Goal: Find specific page/section: Find specific page/section

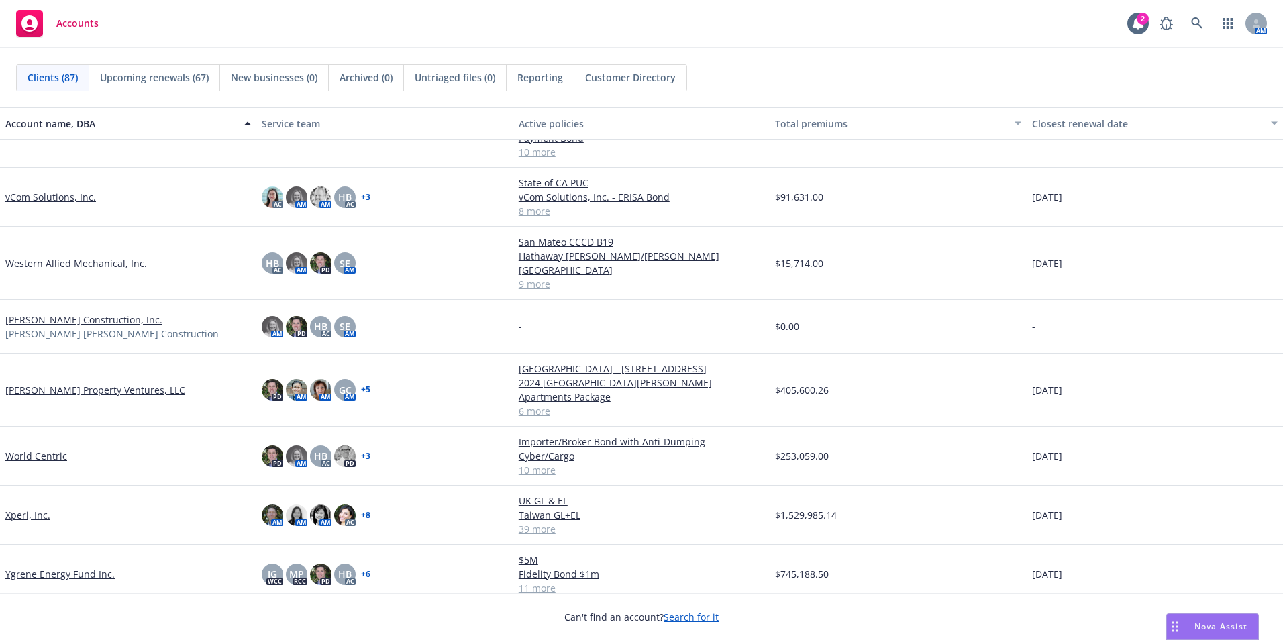
scroll to position [4058, 0]
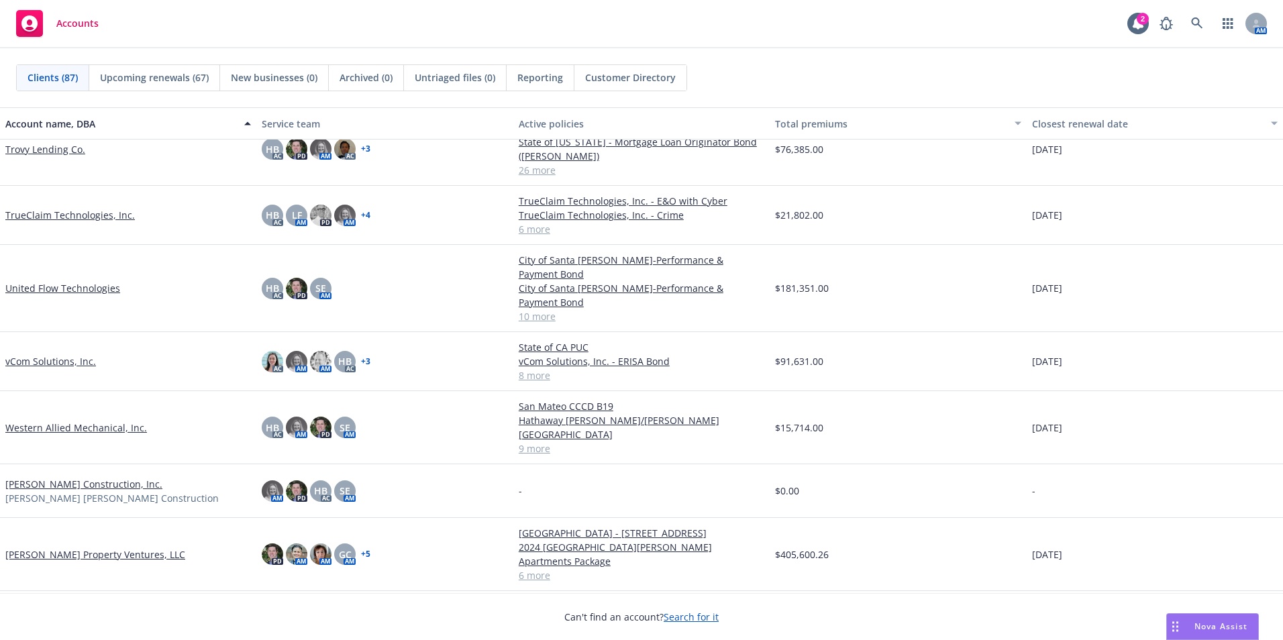
click at [65, 281] on link "United Flow Technologies" at bounding box center [62, 288] width 115 height 14
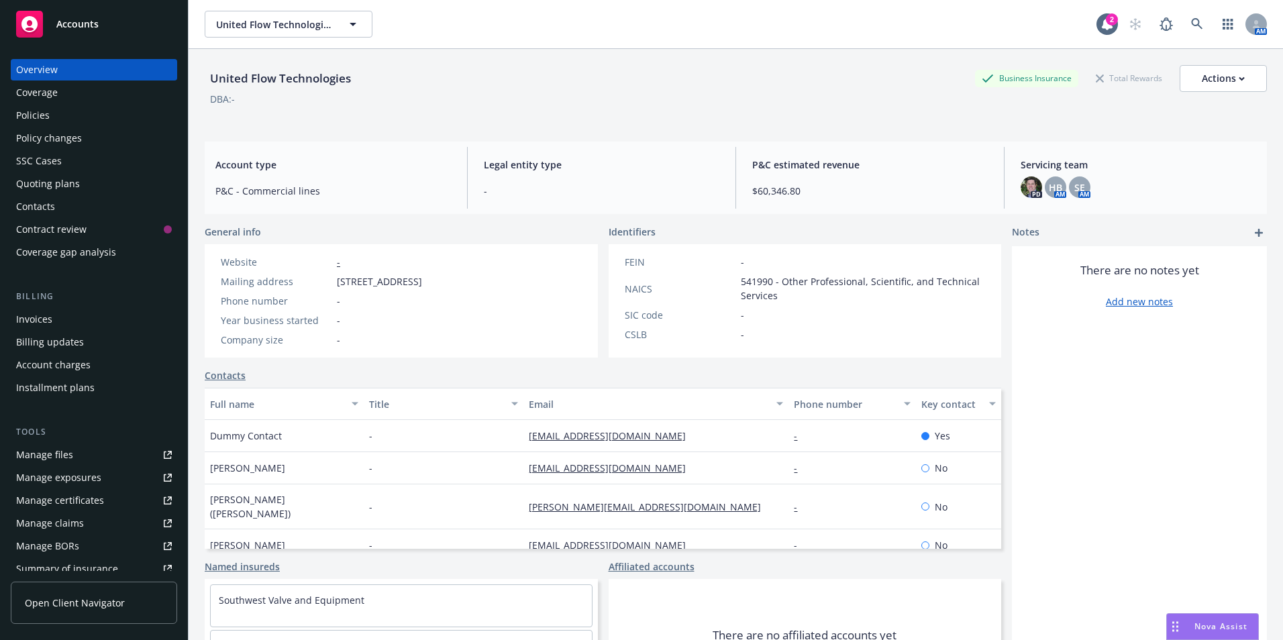
click at [42, 317] on div "Invoices" at bounding box center [34, 319] width 36 height 21
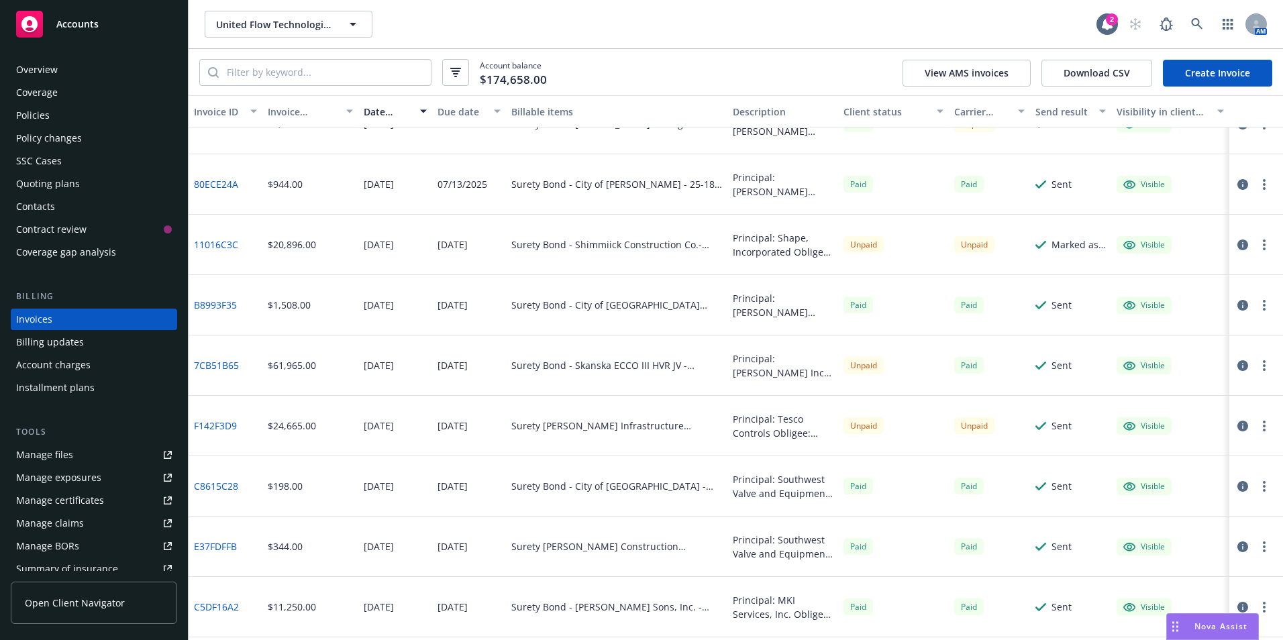
scroll to position [268, 0]
